Goal: Information Seeking & Learning: Find specific fact

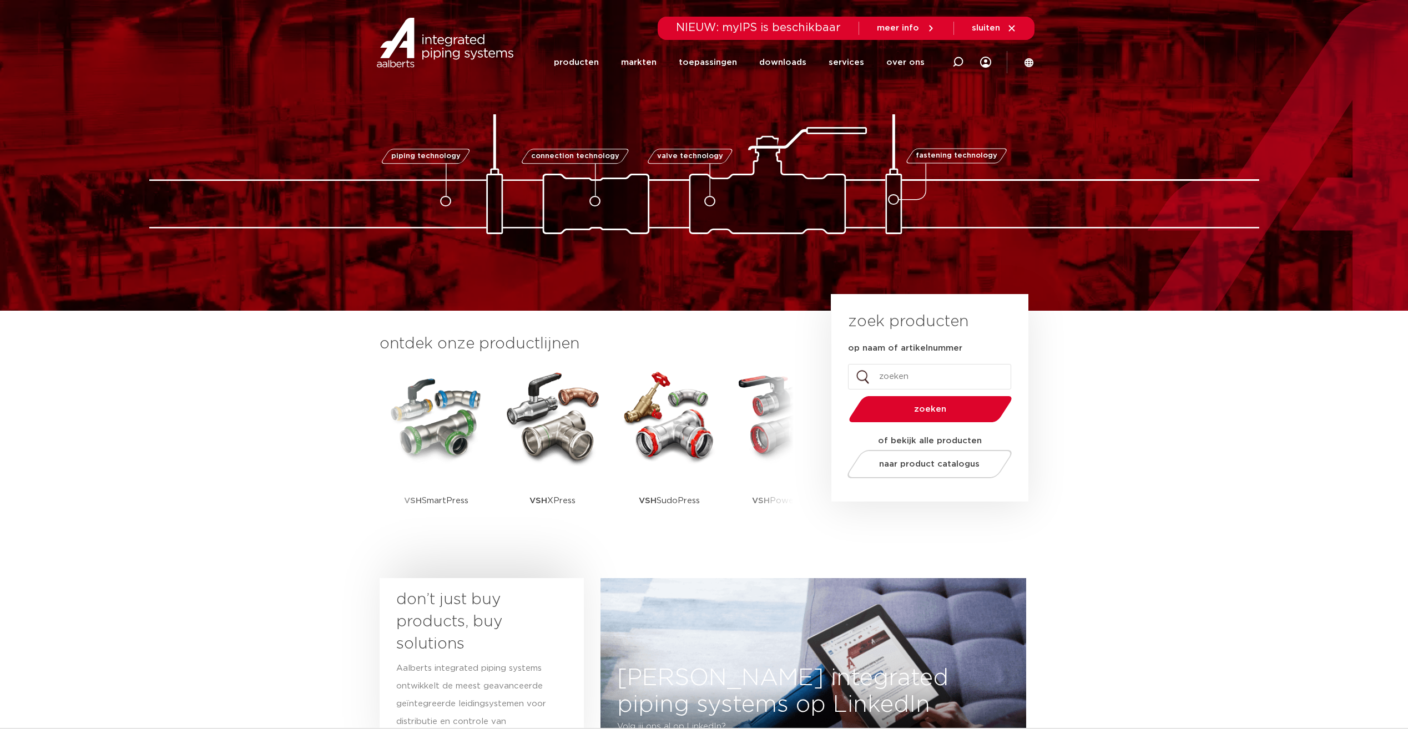
click at [234, 460] on section "ontdek onze productlijnen VSH SmartPress VSH XPress VSH SudoPress VSH PowerPres…" at bounding box center [704, 442] width 1408 height 262
click at [574, 60] on link "producten" at bounding box center [576, 62] width 45 height 43
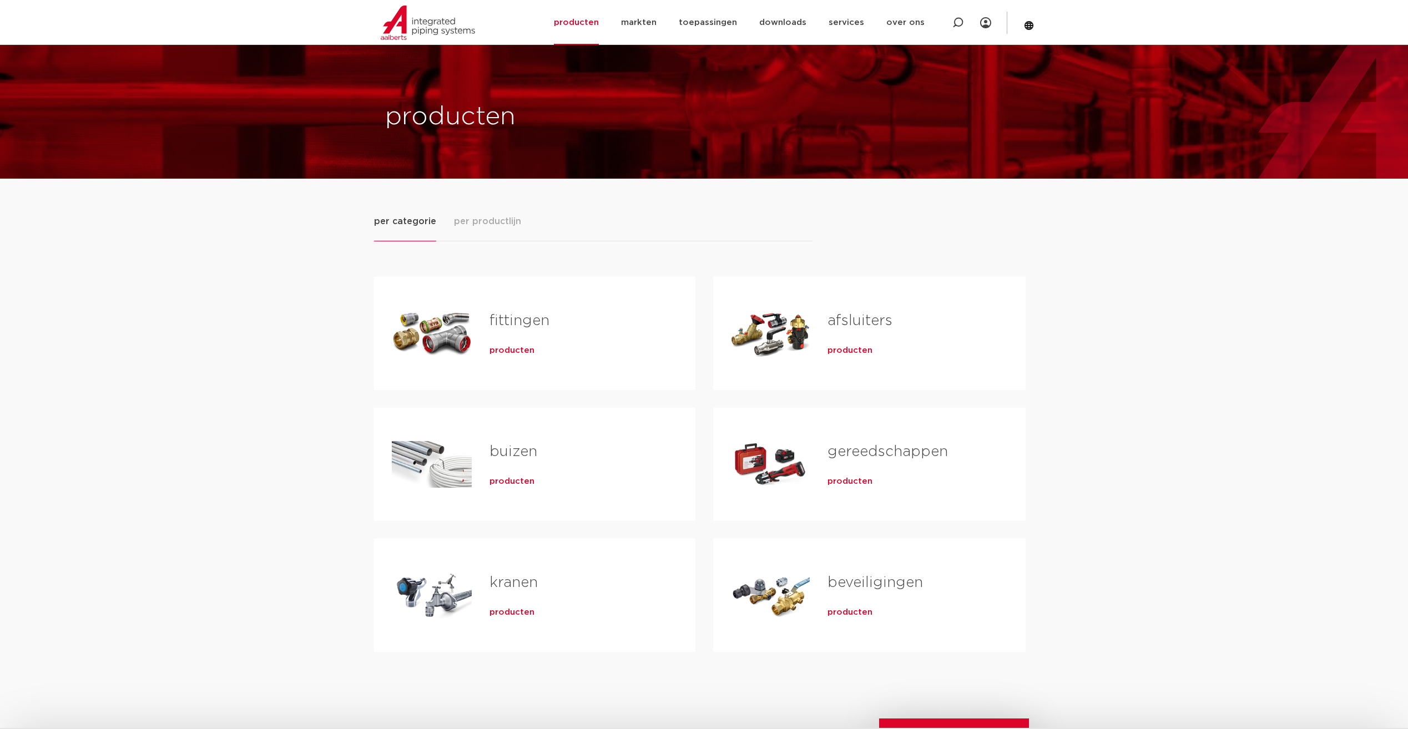
scroll to position [111, 0]
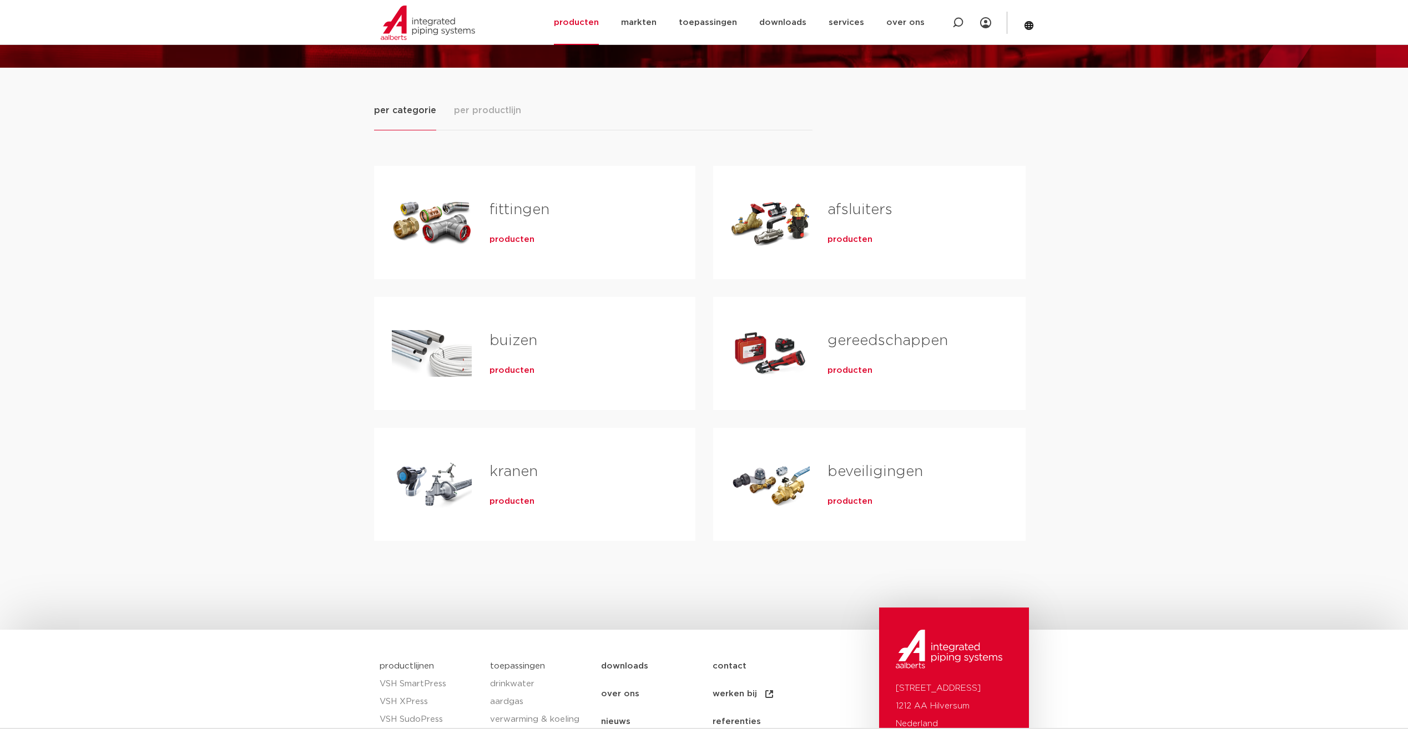
click at [842, 212] on link "afsluiters" at bounding box center [859, 210] width 65 height 14
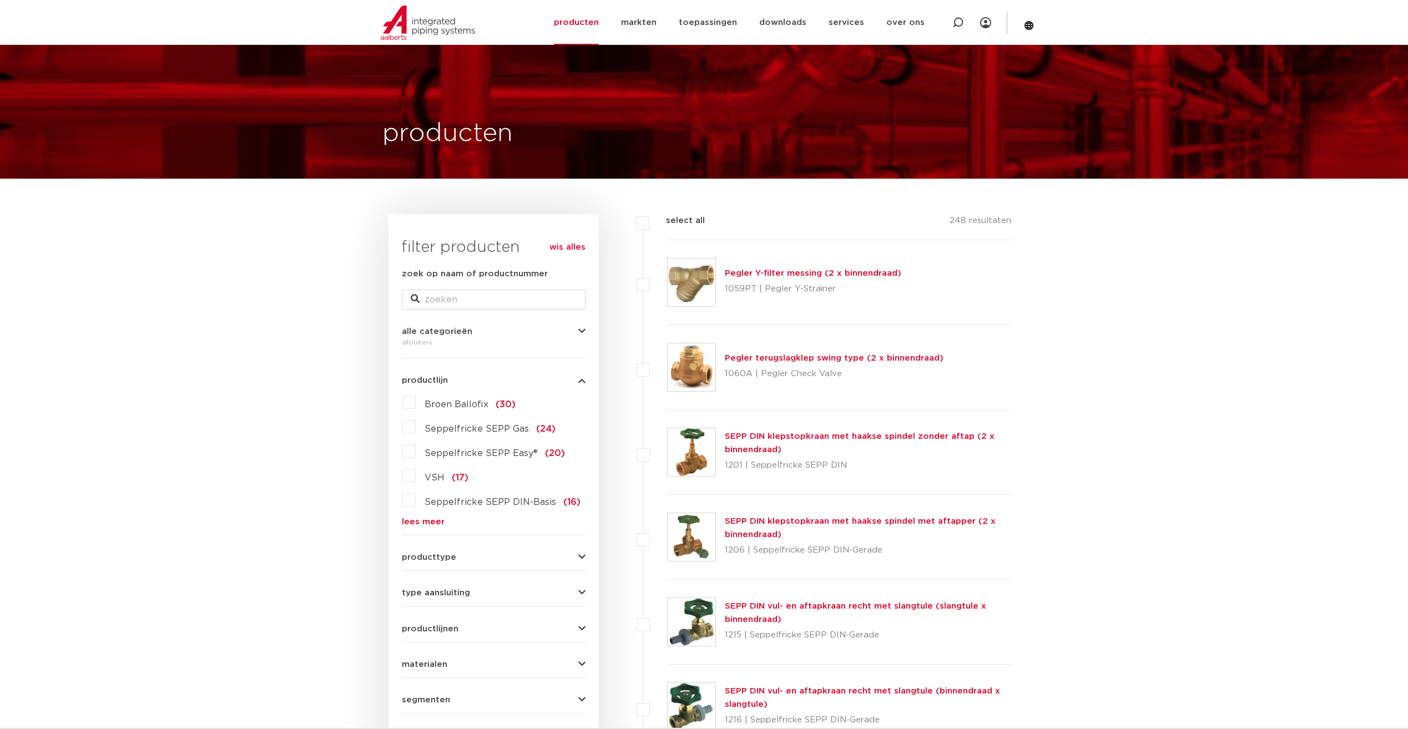
scroll to position [166, 0]
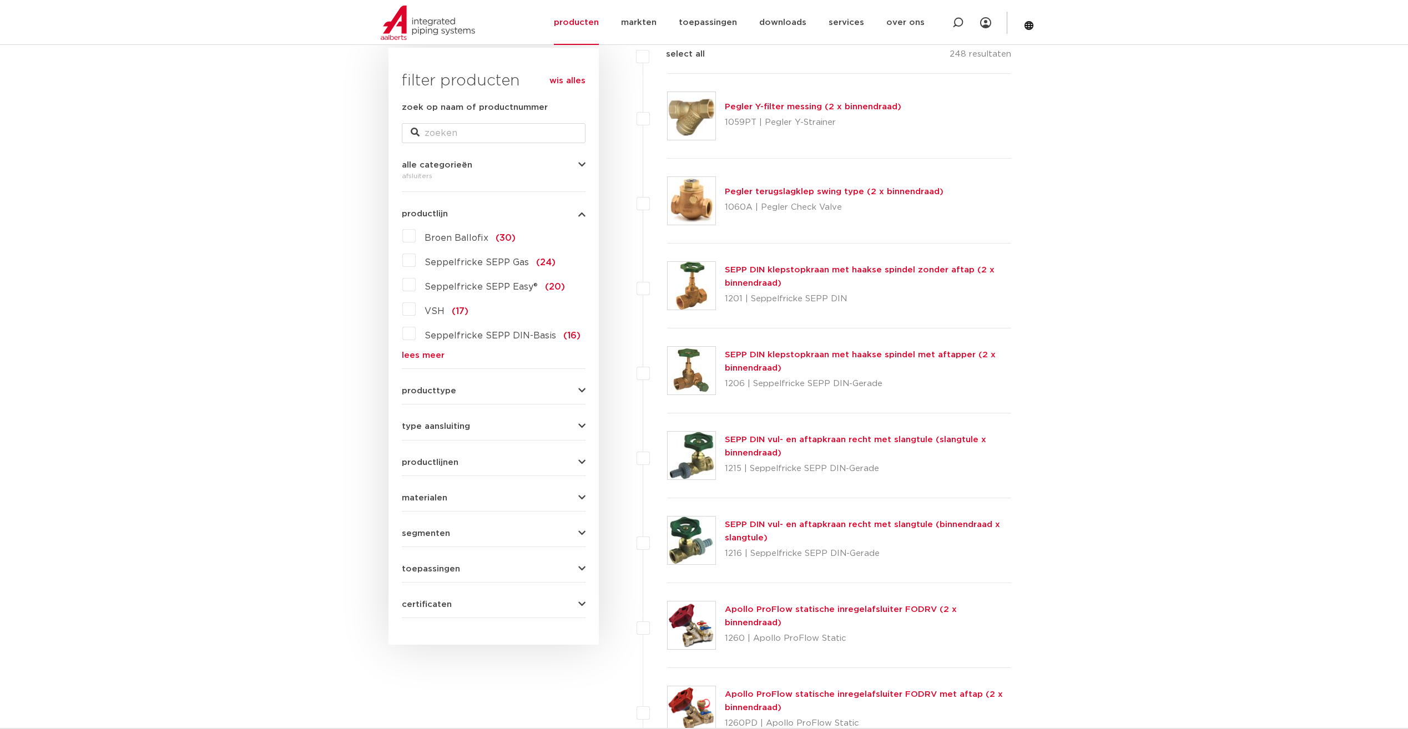
click at [431, 357] on link "lees meer" at bounding box center [494, 355] width 184 height 8
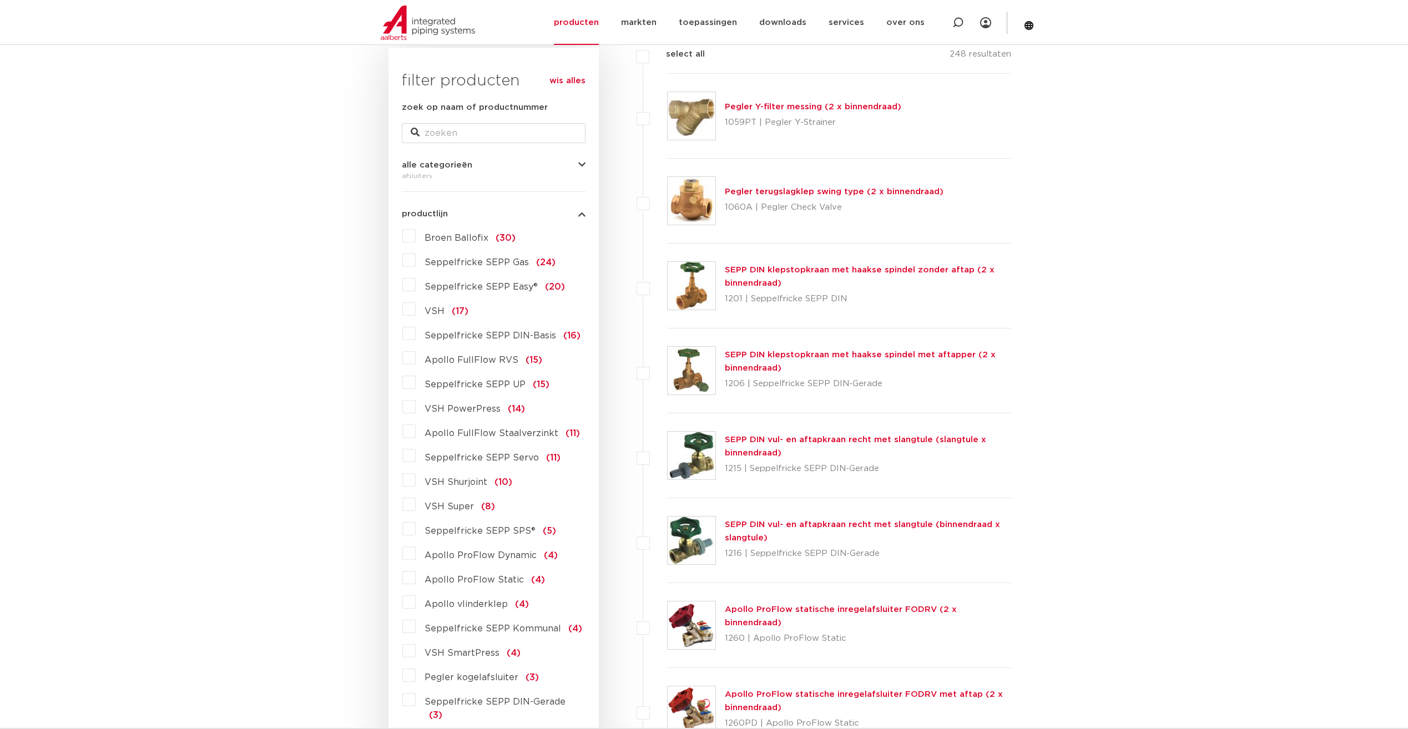
click at [416, 430] on label "Apollo FullFlow Staalverzinkt (11)" at bounding box center [498, 431] width 164 height 18
click at [0, 0] on input "Apollo FullFlow Staalverzinkt (11)" at bounding box center [0, 0] width 0 height 0
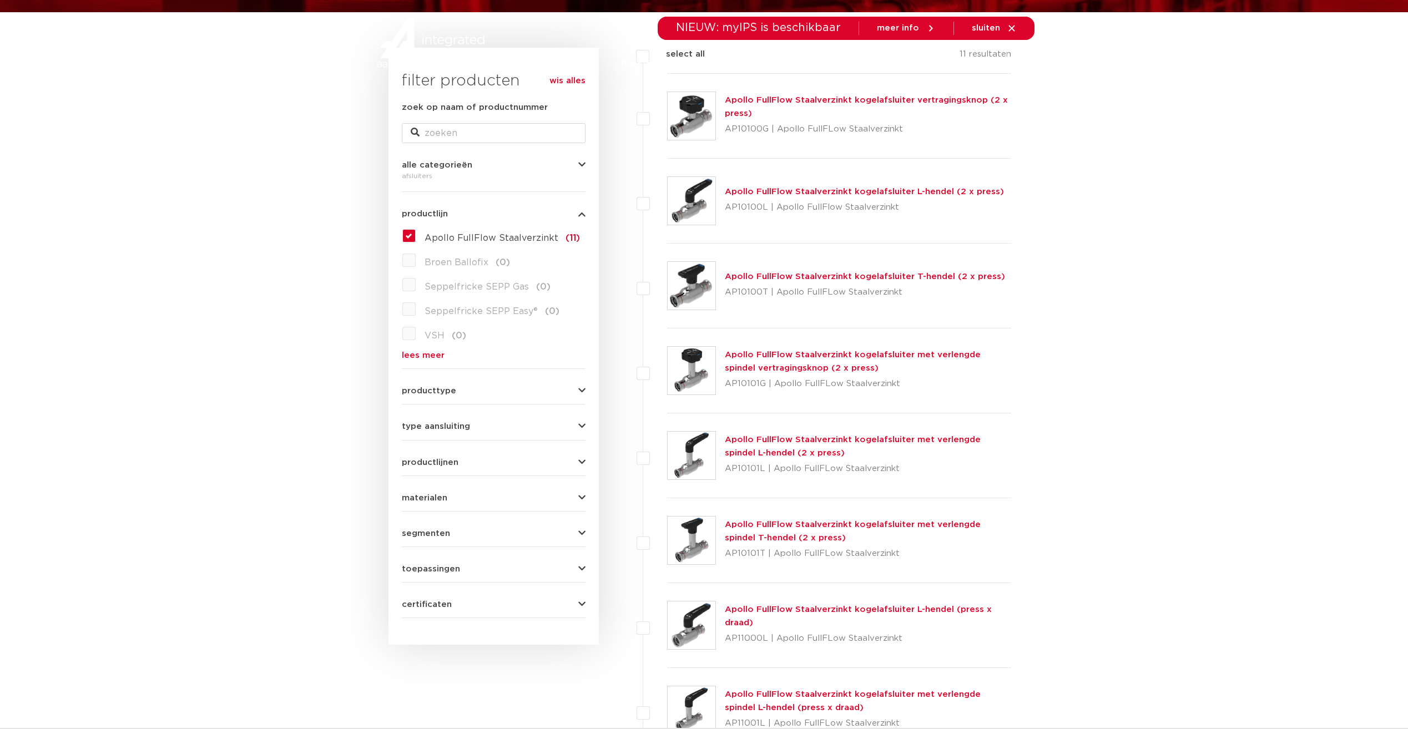
click at [416, 235] on label "Apollo FullFlow Staalverzinkt (11)" at bounding box center [498, 236] width 164 height 18
click at [0, 0] on input "Apollo FullFlow Staalverzinkt (11)" at bounding box center [0, 0] width 0 height 0
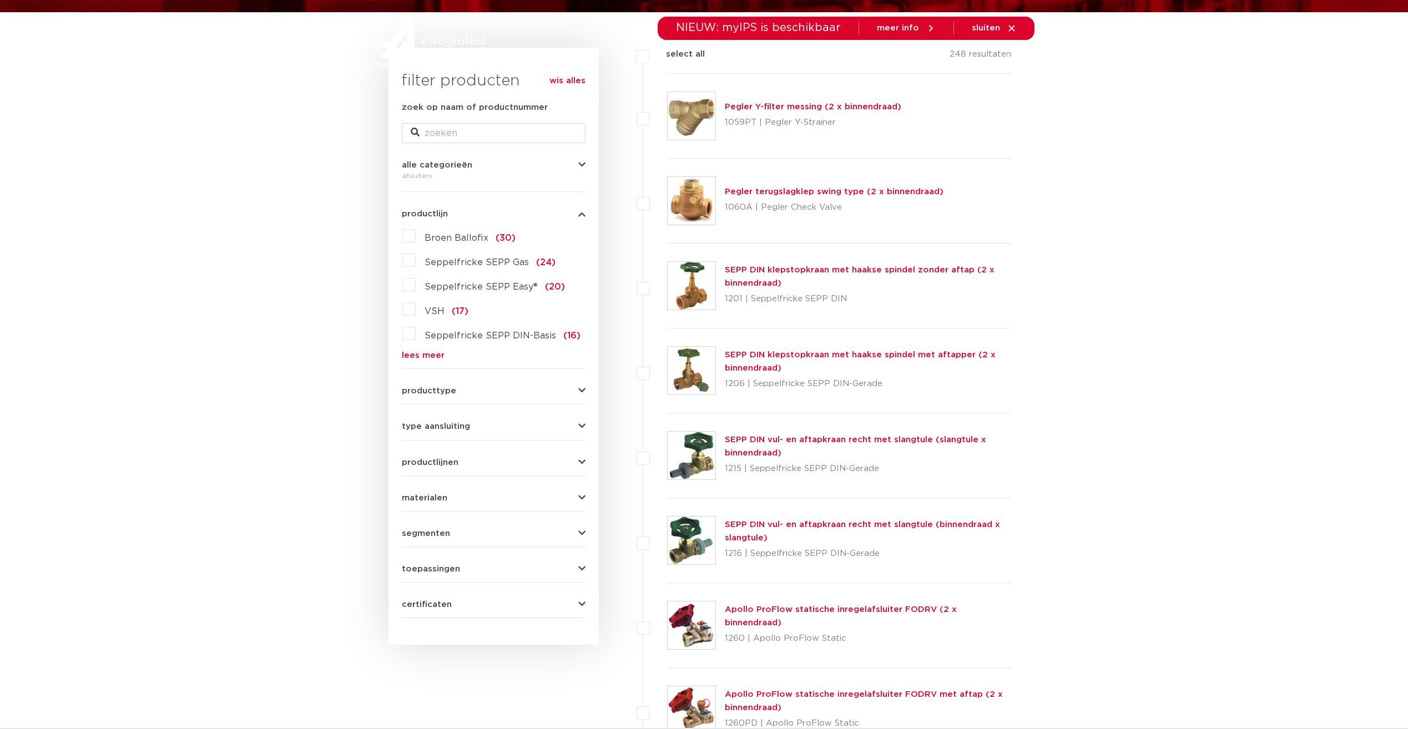
click at [473, 388] on button "producttype" at bounding box center [494, 391] width 184 height 8
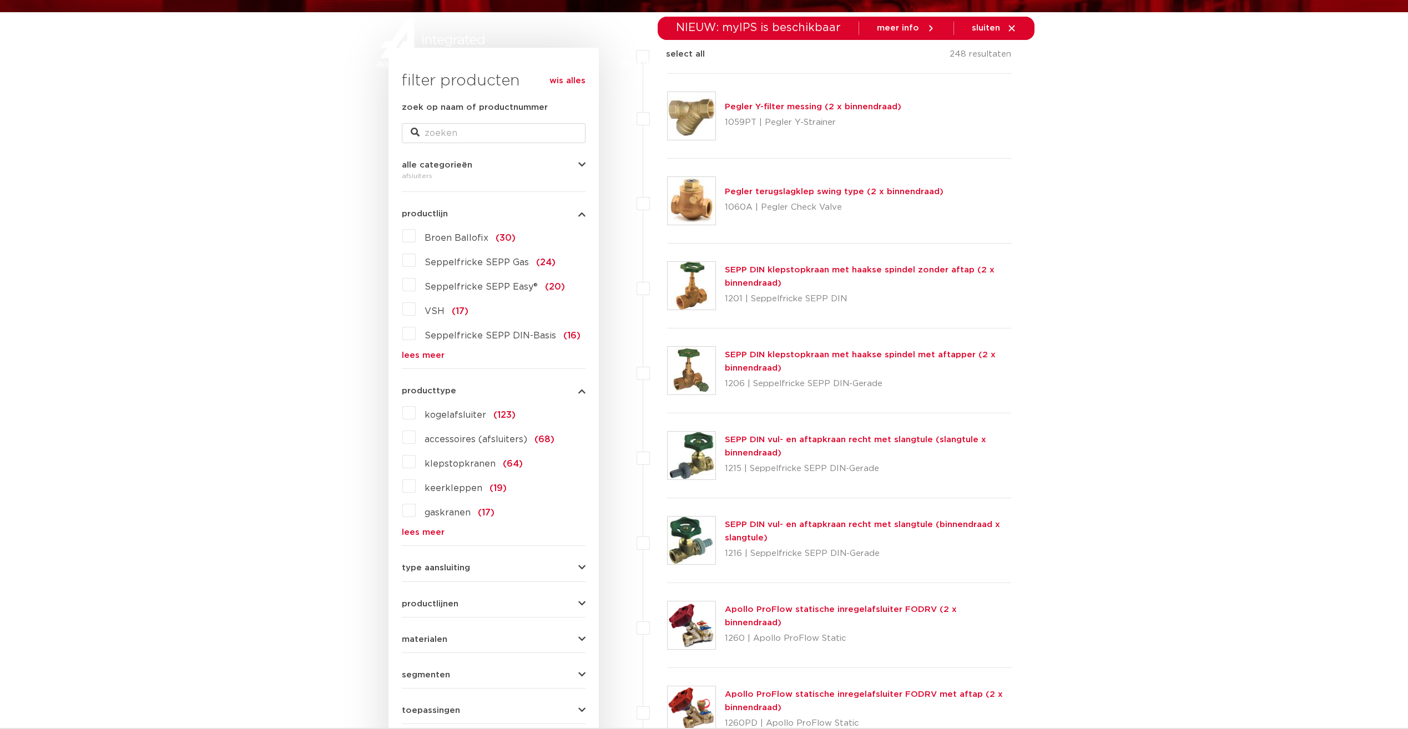
click at [428, 532] on link "lees meer" at bounding box center [494, 532] width 184 height 8
click at [398, 584] on div "wis alles filter producten zoek op naam of productnummer alle categorieën afslu…" at bounding box center [493, 588] width 210 height 1080
click at [416, 584] on label "statische inregelafsluiters (10)" at bounding box center [490, 584] width 149 height 18
click at [0, 0] on input "statische inregelafsluiters (10)" at bounding box center [0, 0] width 0 height 0
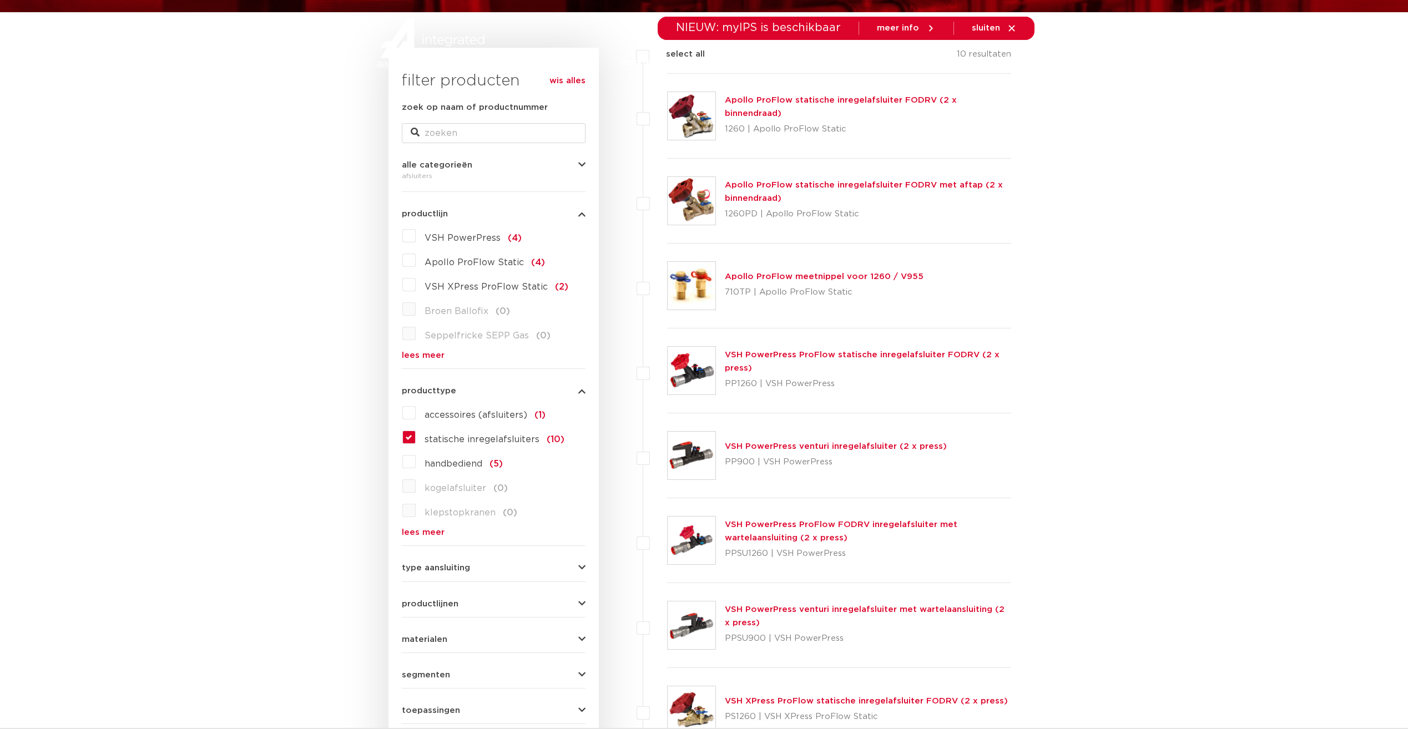
click at [761, 106] on link "Apollo ProFlow statische inregelafsluiter FODRV (2 x binnendraad)" at bounding box center [841, 107] width 232 height 22
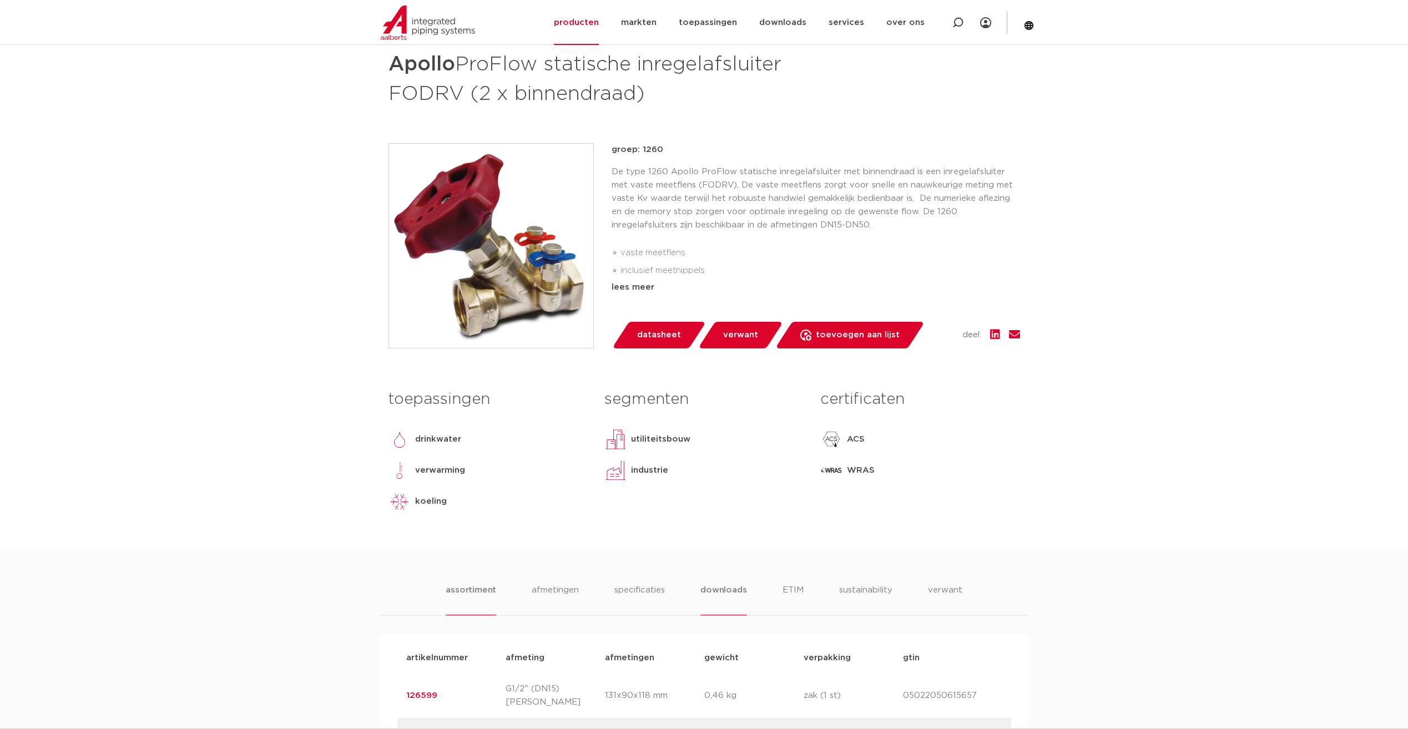
scroll to position [388, 0]
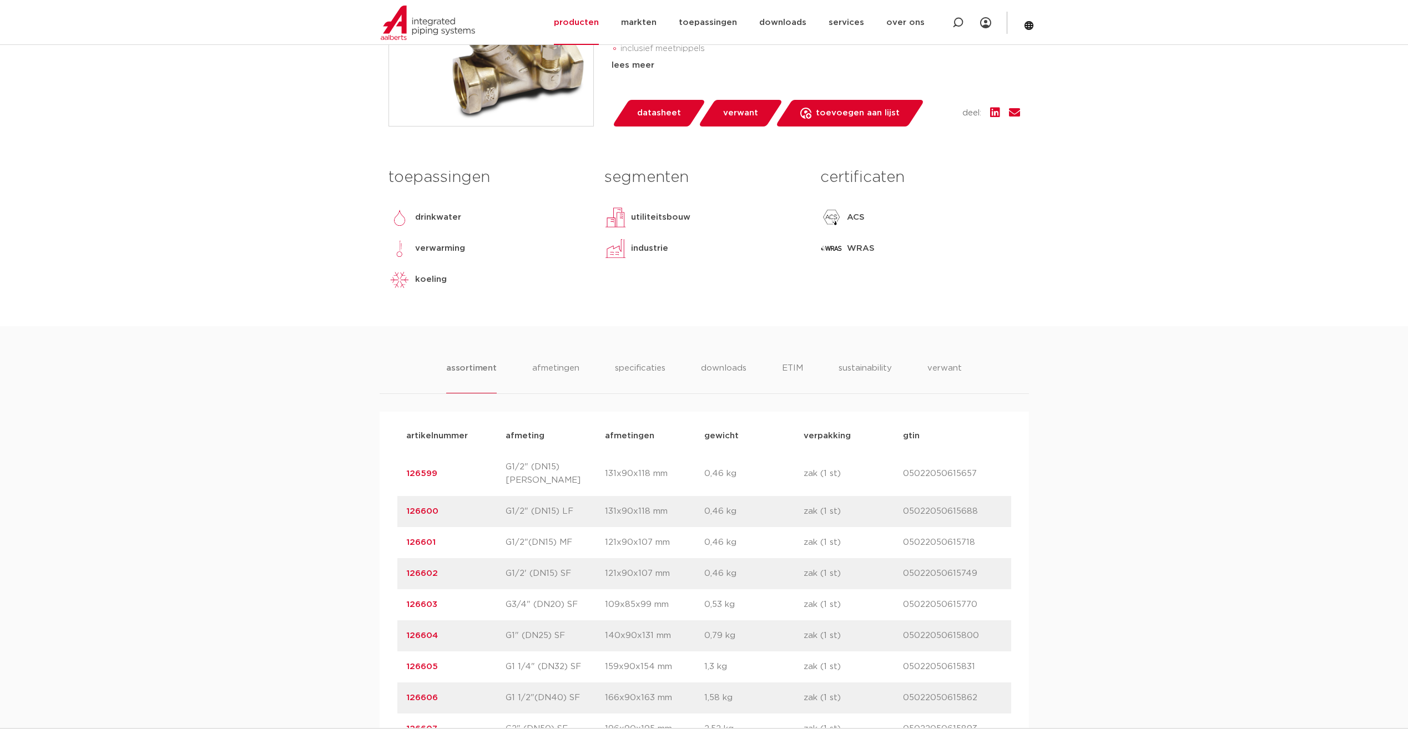
drag, startPoint x: 447, startPoint y: 468, endPoint x: 405, endPoint y: 469, distance: 42.7
click at [405, 469] on div "artikelnummer 126599 afmeting G1/2" (DN15) [PERSON_NAME] [GEOGRAPHIC_DATA] 131x…" at bounding box center [704, 474] width 614 height 44
drag, startPoint x: 405, startPoint y: 469, endPoint x: 417, endPoint y: 468, distance: 12.2
copy link "126599"
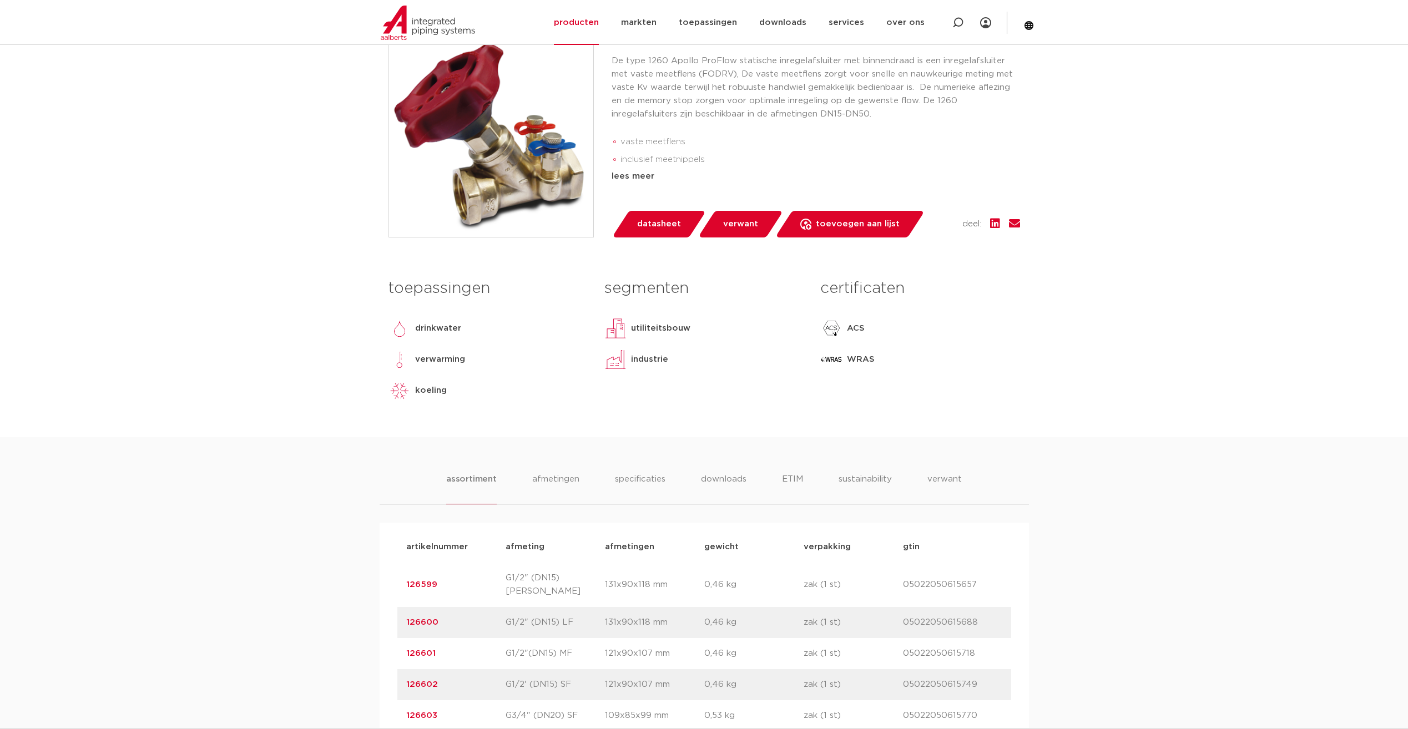
scroll to position [166, 0]
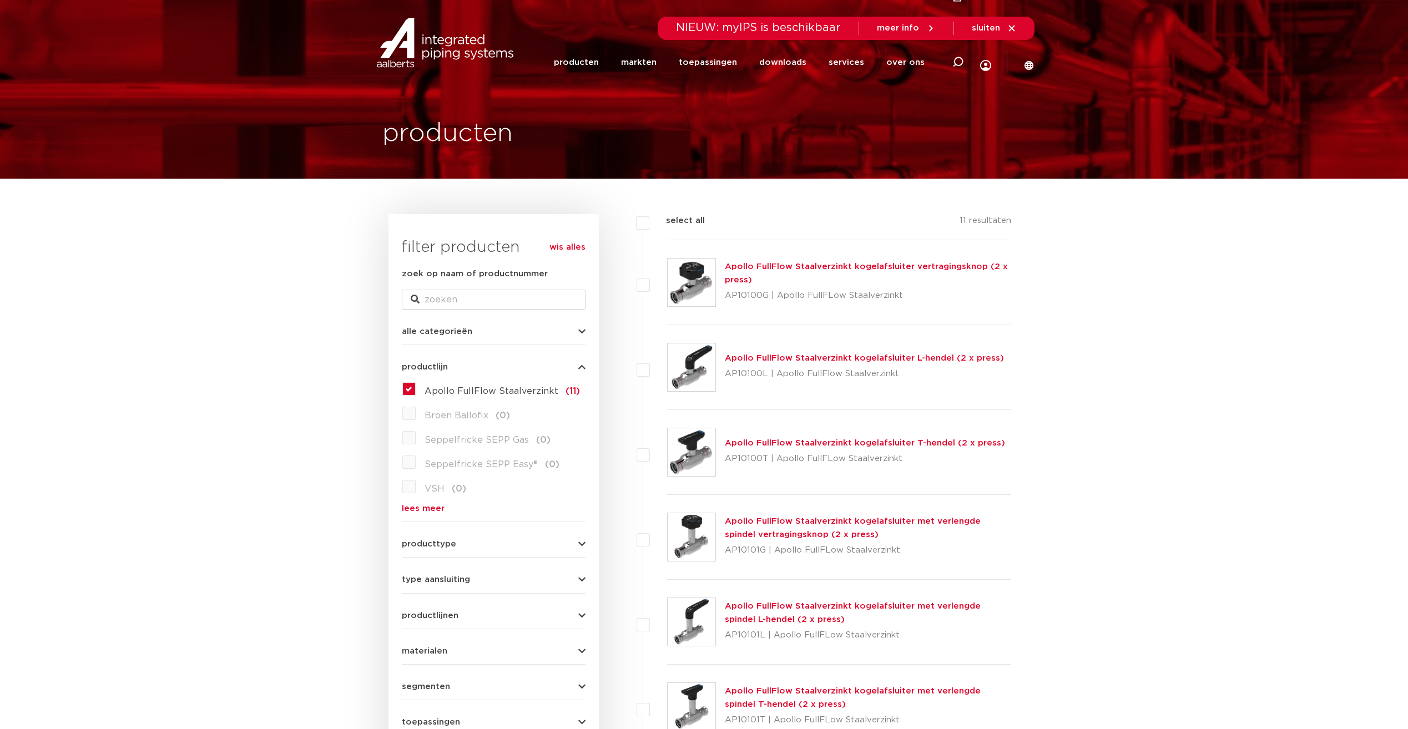
scroll to position [166, 0]
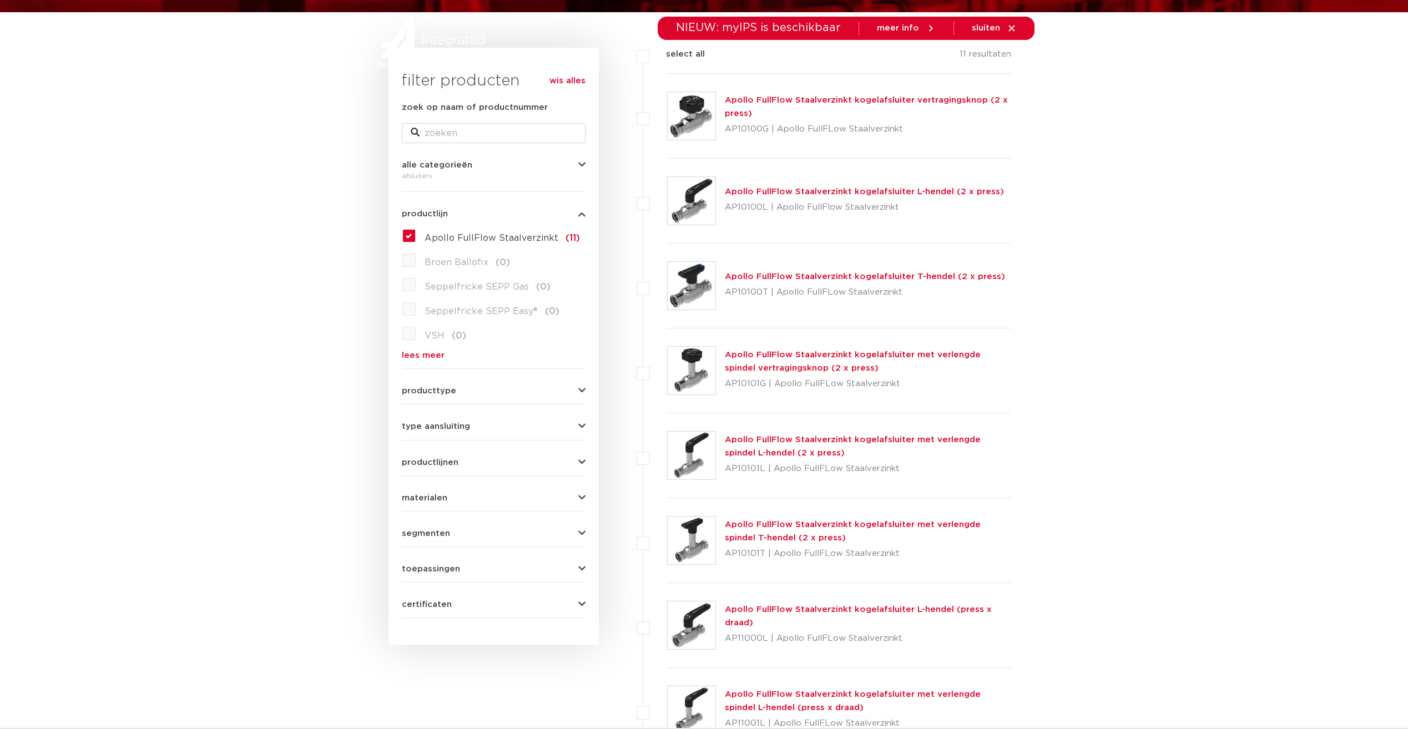
click at [785, 105] on div "Apollo FullFlow Staalverzinkt kogelafsluiter vertragingsknop (2 x press) AP1010…" at bounding box center [868, 116] width 287 height 44
click at [788, 100] on link "Apollo FullFlow Staalverzinkt kogelafsluiter vertragingsknop (2 x press)" at bounding box center [866, 107] width 283 height 22
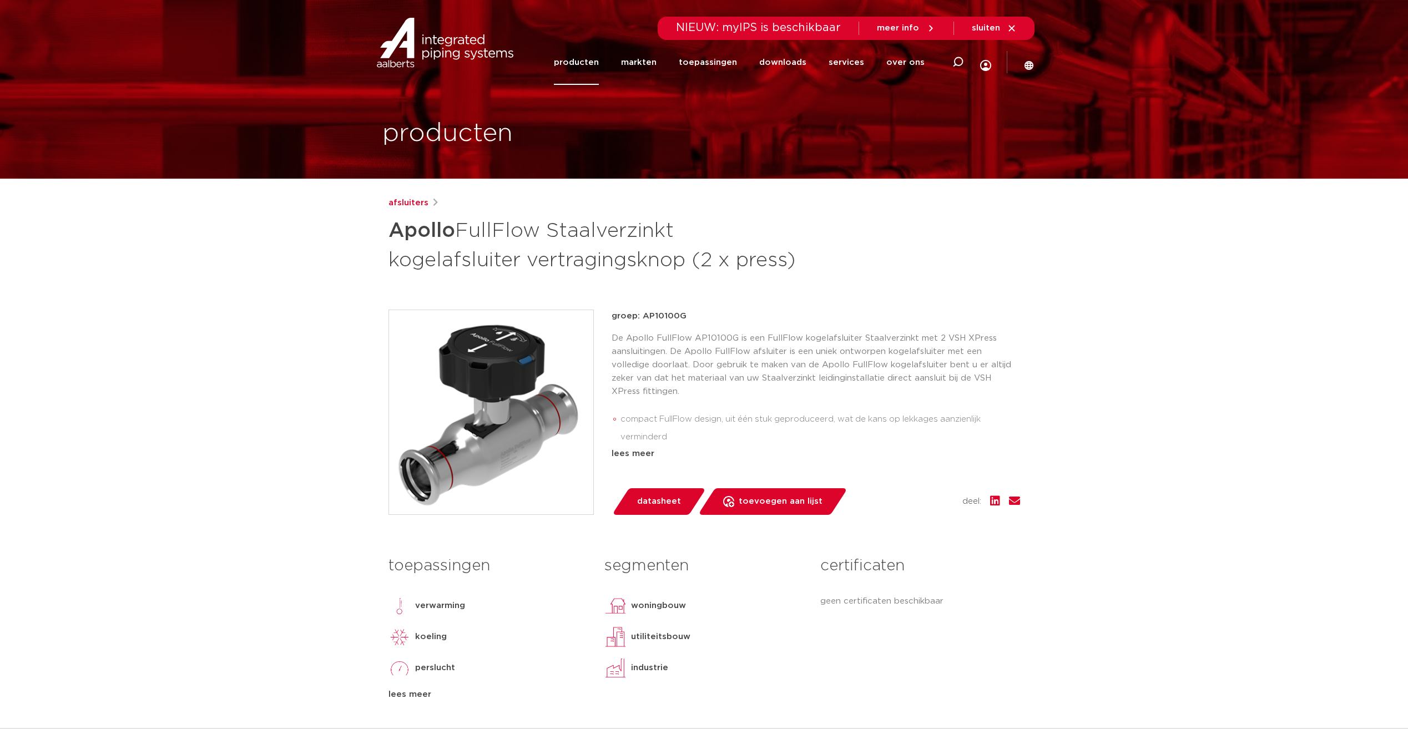
click at [502, 357] on img at bounding box center [491, 412] width 204 height 204
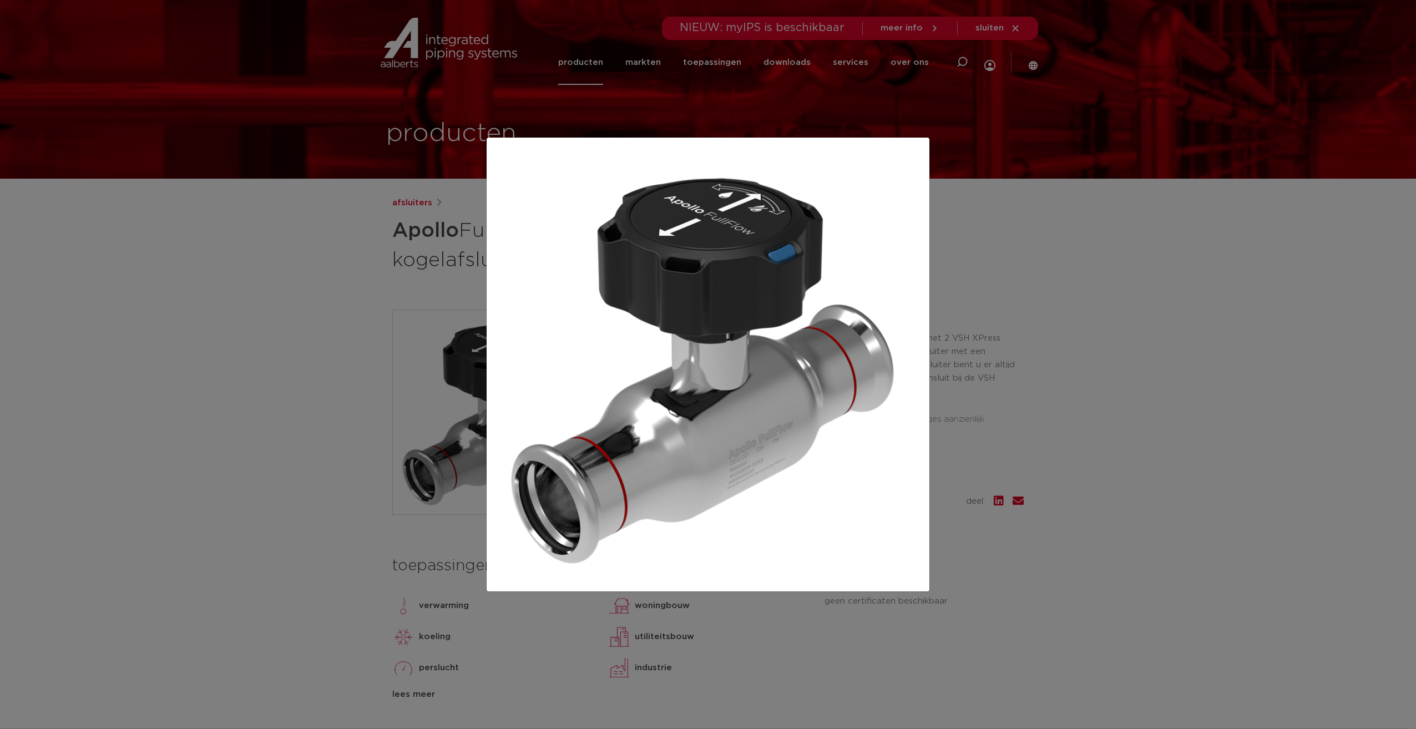
click at [330, 360] on div at bounding box center [708, 364] width 1416 height 729
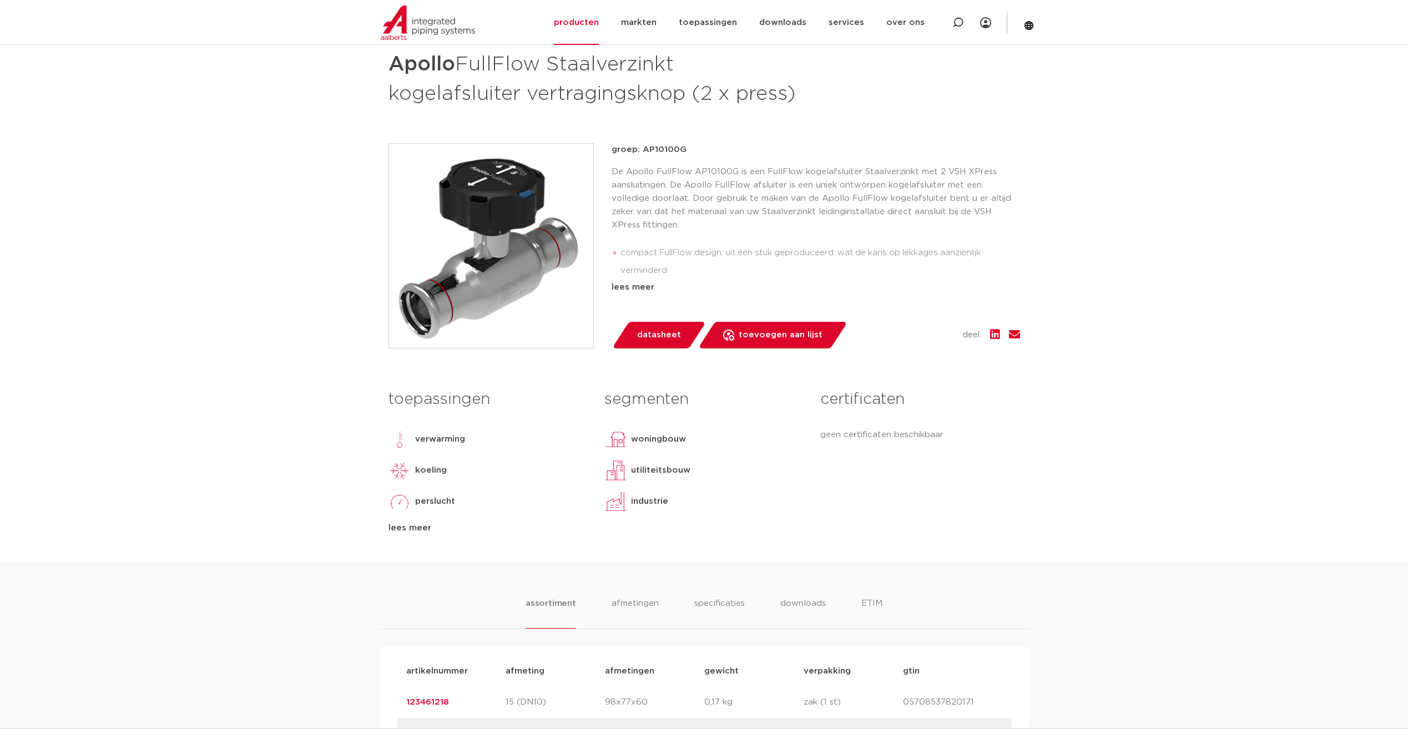
scroll to position [277, 0]
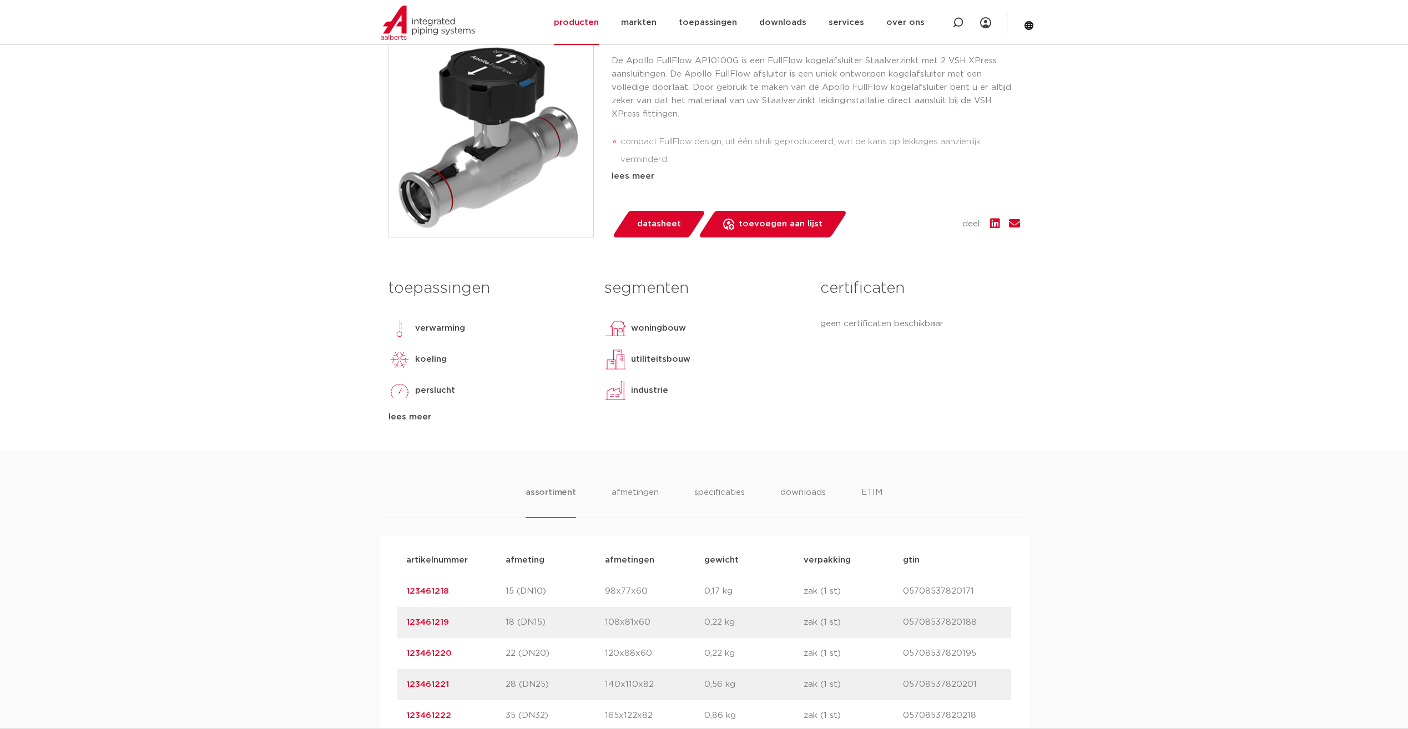
drag, startPoint x: 464, startPoint y: 660, endPoint x: 406, endPoint y: 658, distance: 58.3
click at [406, 658] on p "123461220" at bounding box center [455, 653] width 99 height 13
drag, startPoint x: 406, startPoint y: 658, endPoint x: 417, endPoint y: 654, distance: 12.3
copy link "123461220"
